Goal: Task Accomplishment & Management: Manage account settings

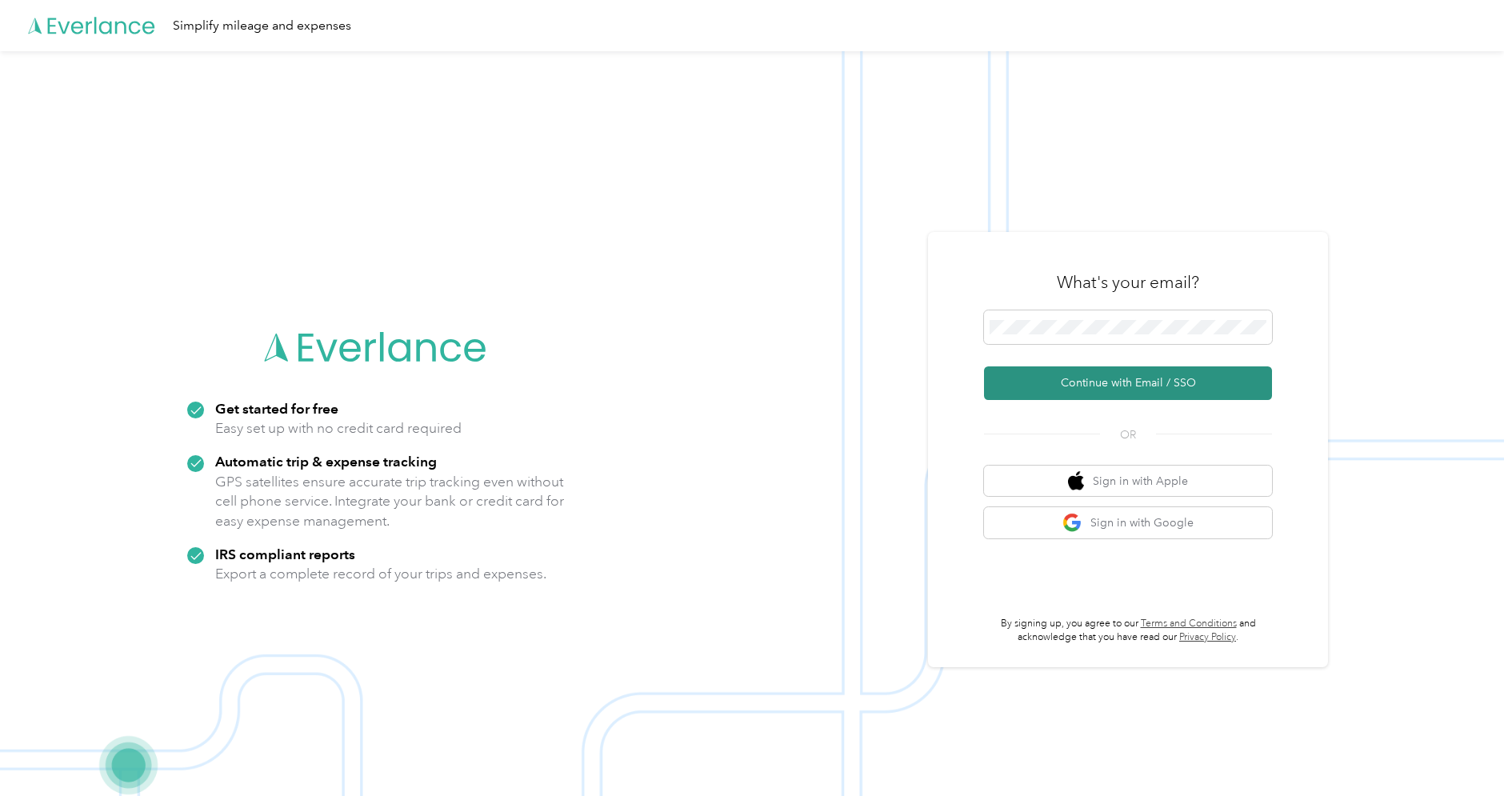
click at [1106, 376] on button "Continue with Email / SSO" at bounding box center [1128, 383] width 288 height 34
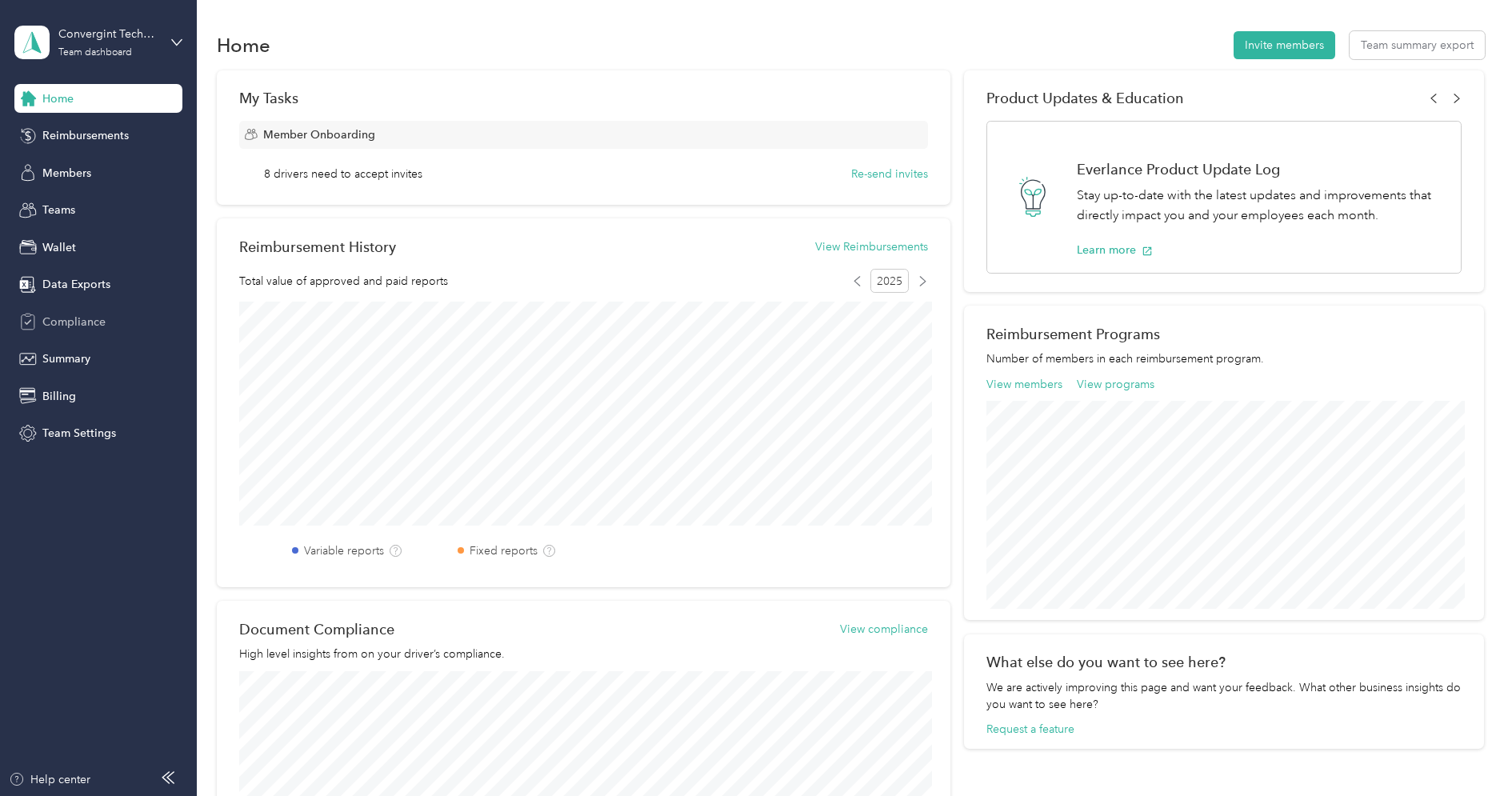
click at [85, 319] on span "Compliance" at bounding box center [74, 322] width 63 height 17
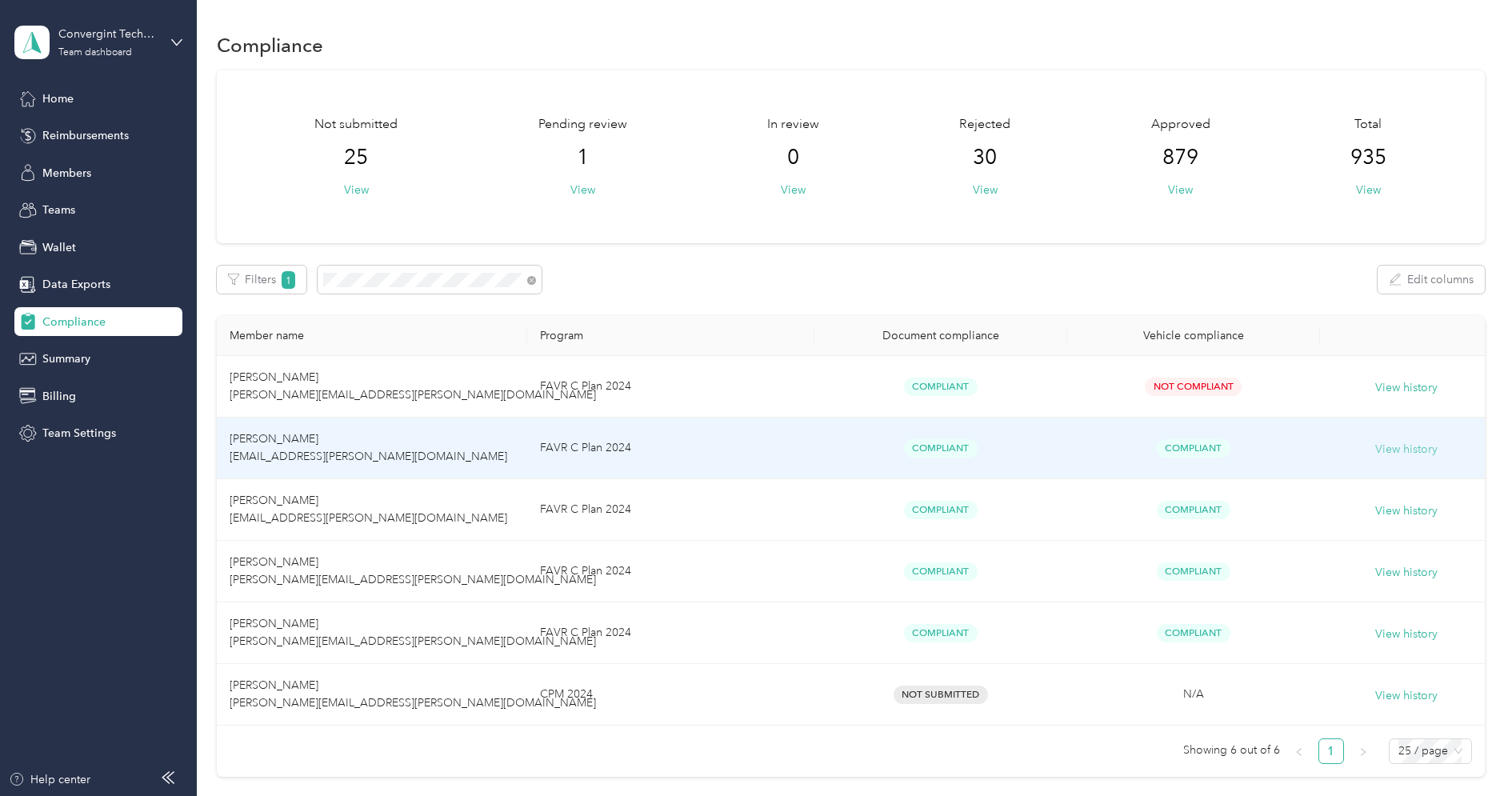
click at [1392, 447] on button "View history" at bounding box center [1406, 449] width 62 height 17
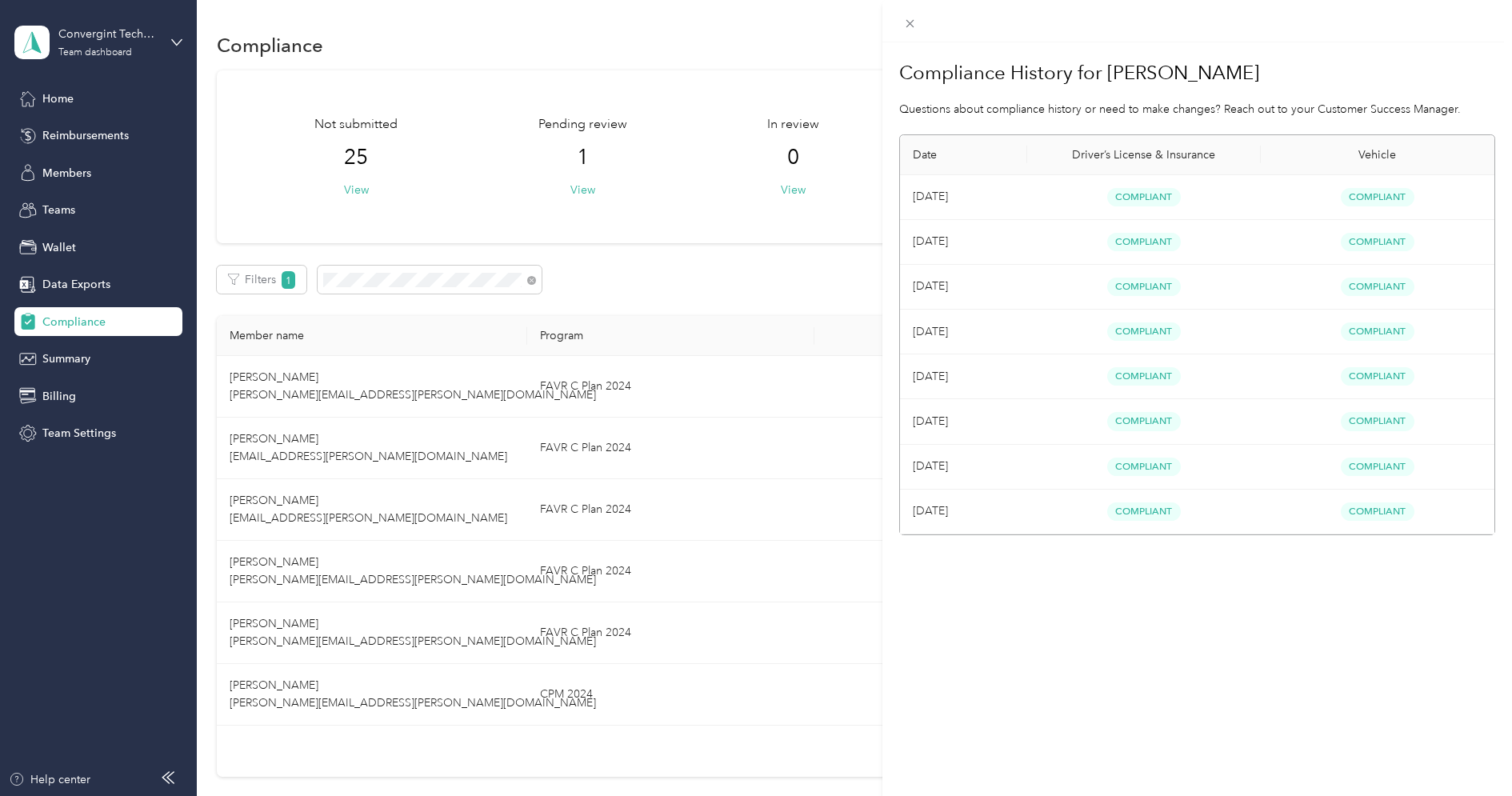
drag, startPoint x: 373, startPoint y: 459, endPoint x: 249, endPoint y: 458, distance: 124.0
click at [249, 458] on div "Compliance History for [PERSON_NAME] Questions about compliance history or need…" at bounding box center [756, 398] width 1512 height 796
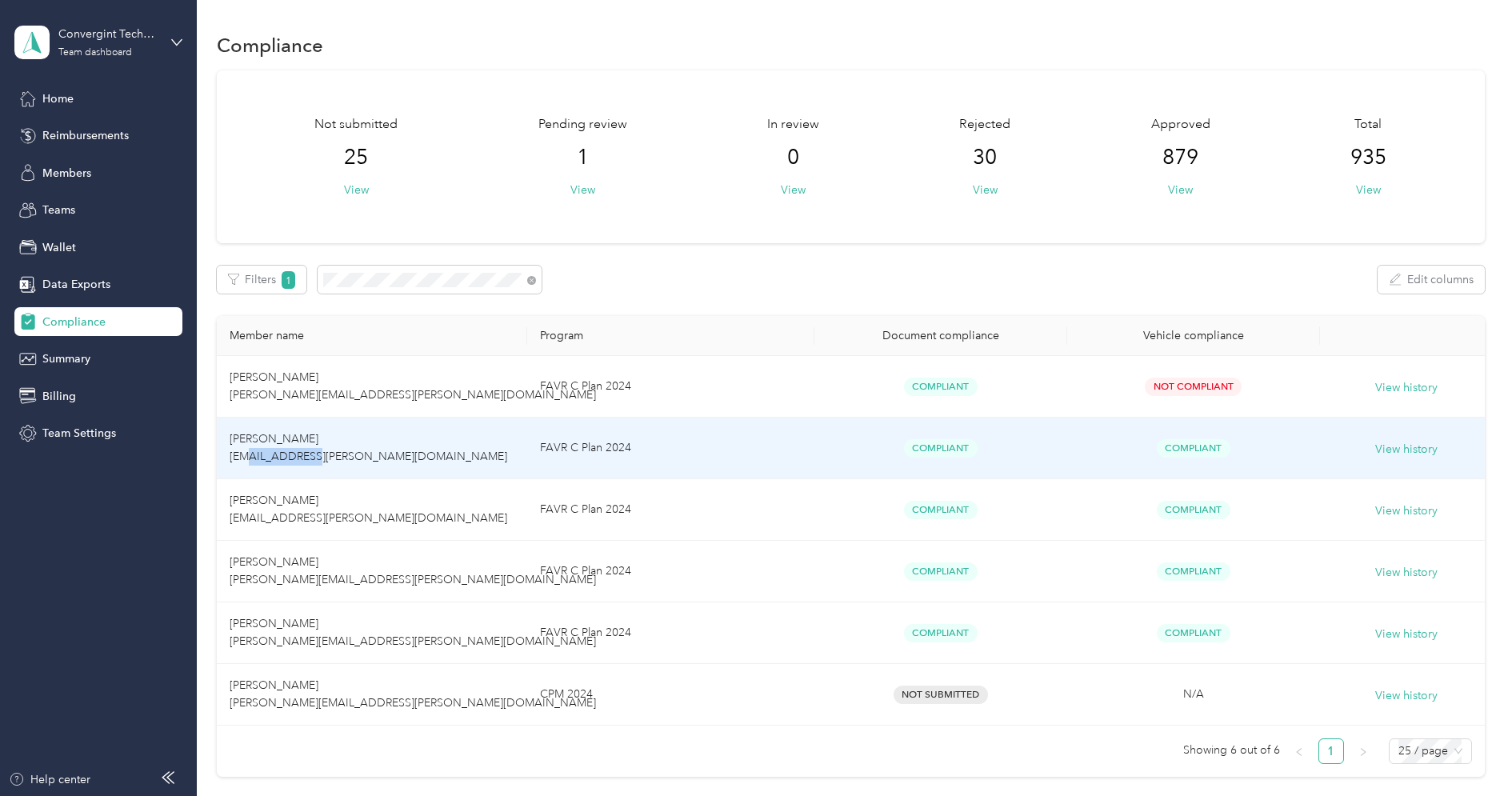
drag, startPoint x: 249, startPoint y: 458, endPoint x: 314, endPoint y: 457, distance: 65.0
click at [314, 457] on span "[PERSON_NAME] [EMAIL_ADDRESS][PERSON_NAME][DOMAIN_NAME]" at bounding box center [368, 447] width 278 height 31
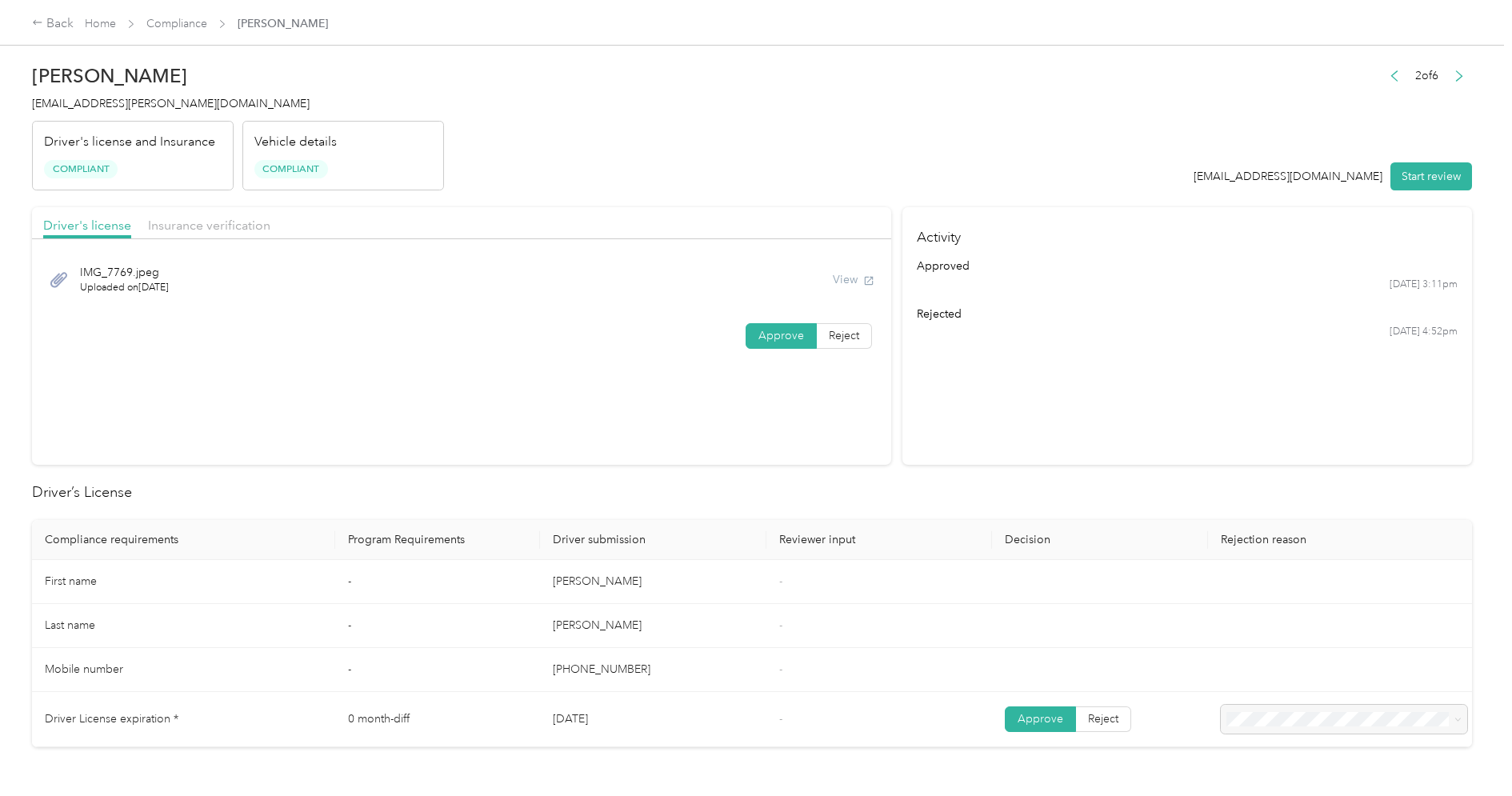
click at [96, 104] on span "[EMAIL_ADDRESS][PERSON_NAME][DOMAIN_NAME]" at bounding box center [171, 104] width 278 height 13
copy span "[EMAIL_ADDRESS][PERSON_NAME][DOMAIN_NAME]"
click at [181, 26] on link "Compliance" at bounding box center [176, 23] width 60 height 13
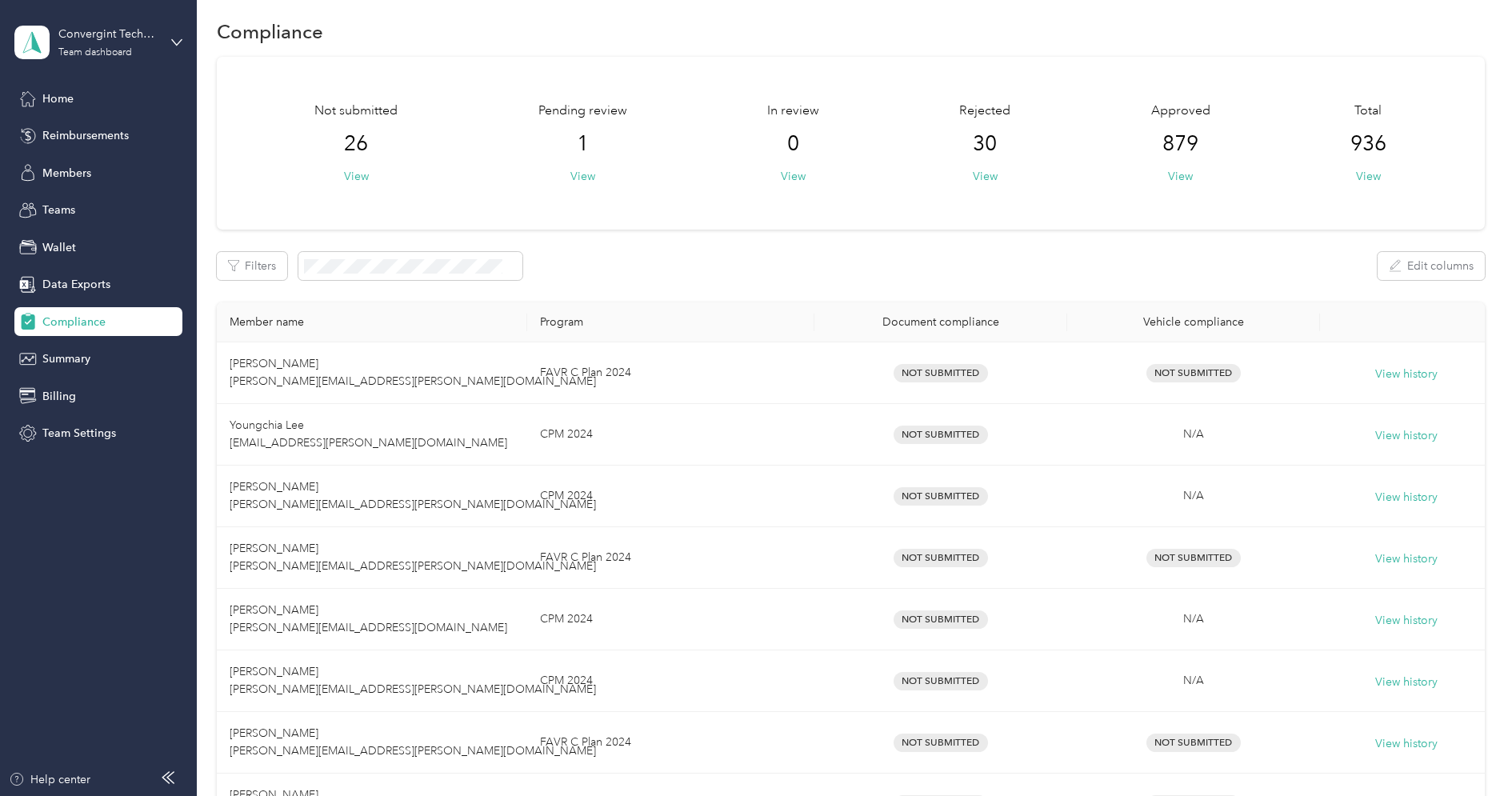
scroll to position [14, 0]
click at [1193, 177] on button "View" at bounding box center [1181, 176] width 25 height 17
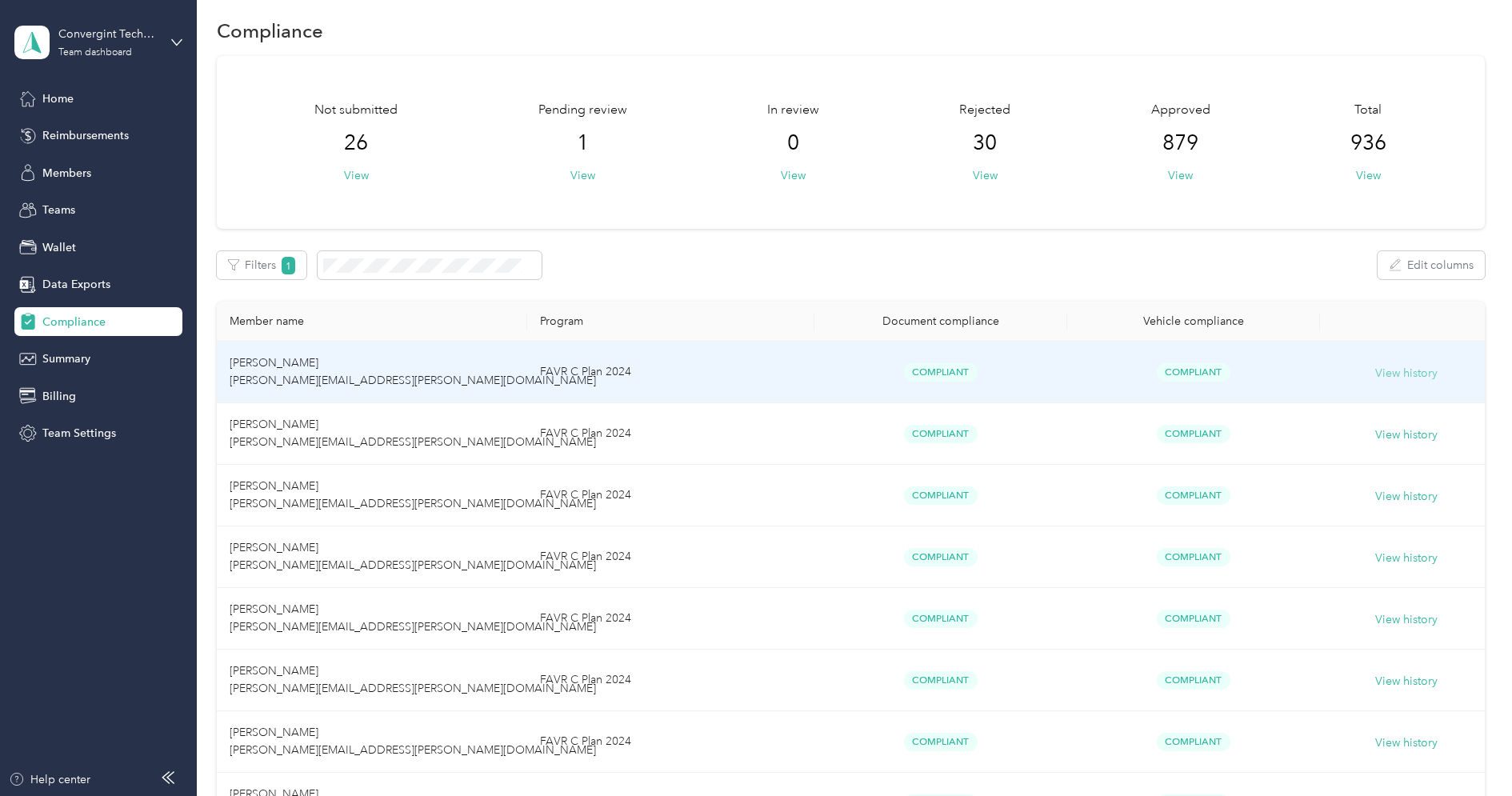
click at [1389, 377] on button "View history" at bounding box center [1406, 373] width 62 height 17
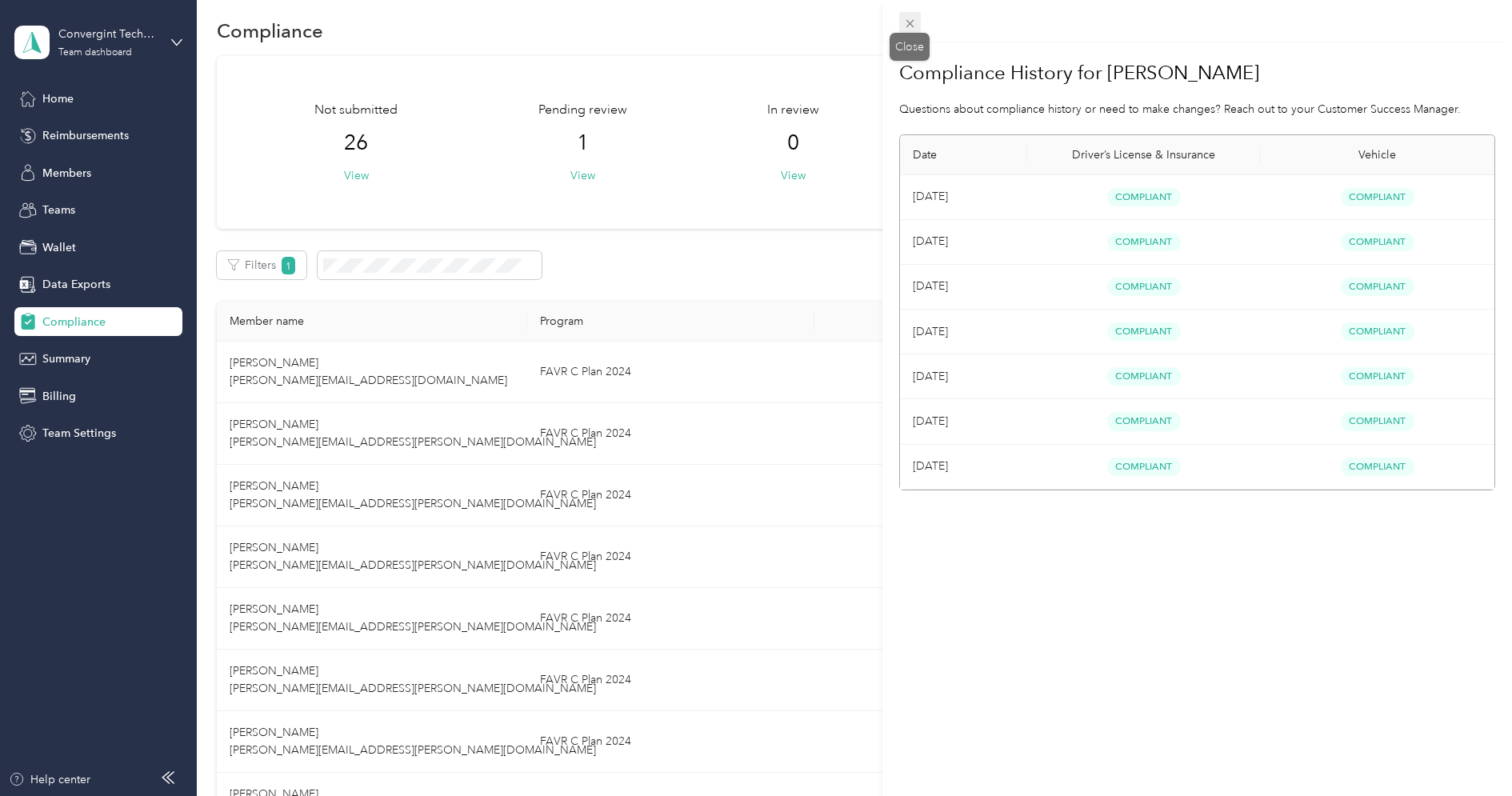
click at [910, 21] on icon at bounding box center [910, 23] width 13 height 13
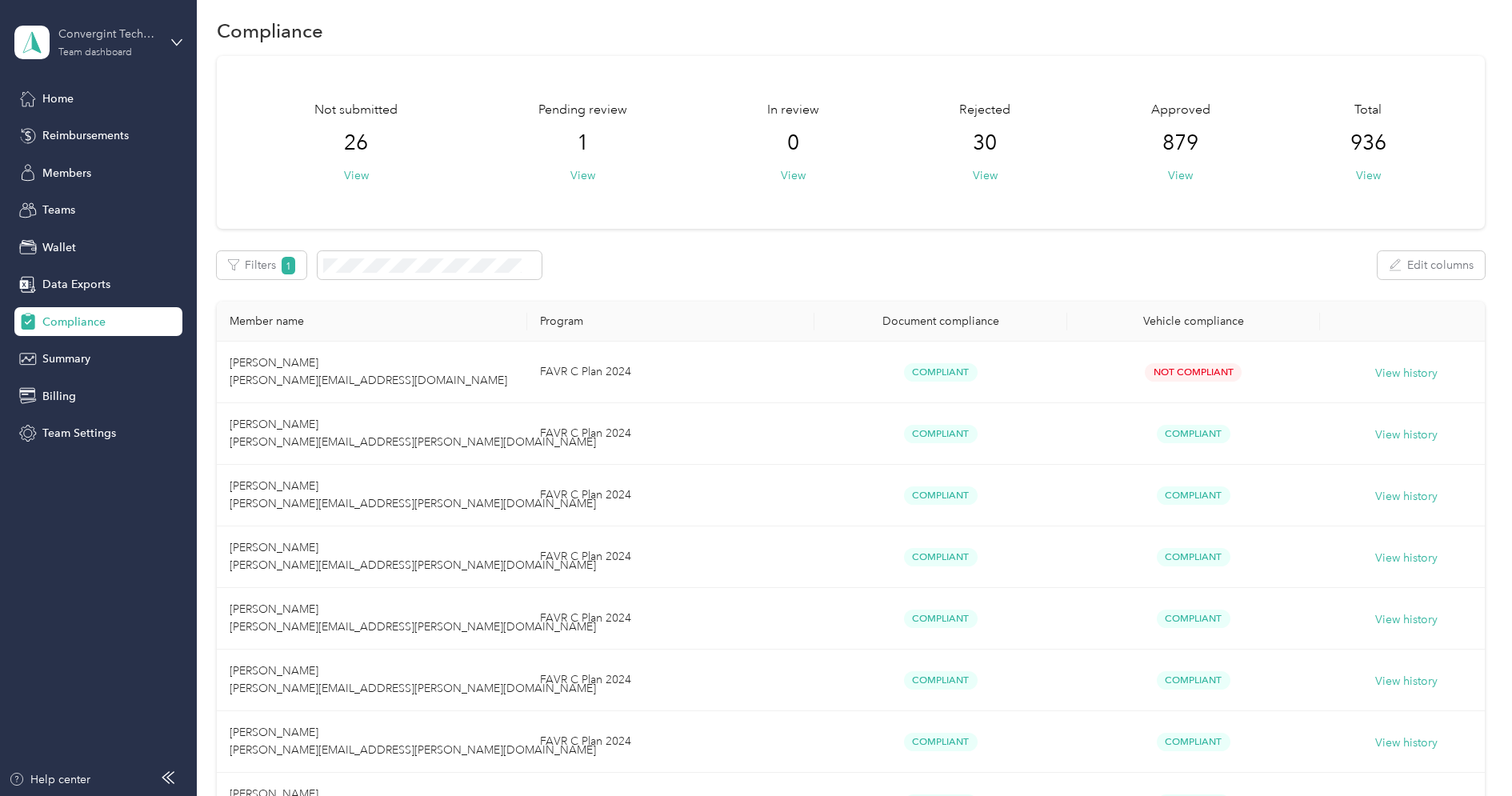
click at [131, 33] on div "Convergint Technologies" at bounding box center [108, 34] width 100 height 17
click at [85, 204] on div "Log out" at bounding box center [60, 205] width 61 height 17
